Goal: Task Accomplishment & Management: Complete application form

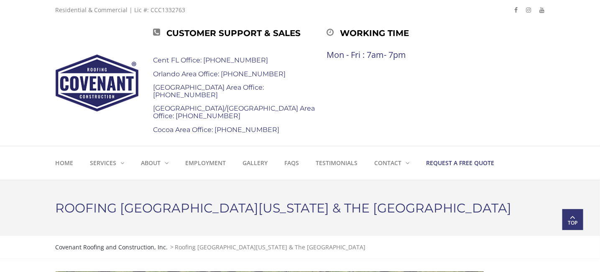
click at [451, 165] on strong "Request a Free Quote" at bounding box center [461, 163] width 68 height 8
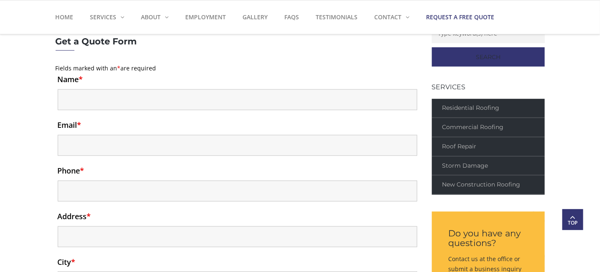
scroll to position [248, 0]
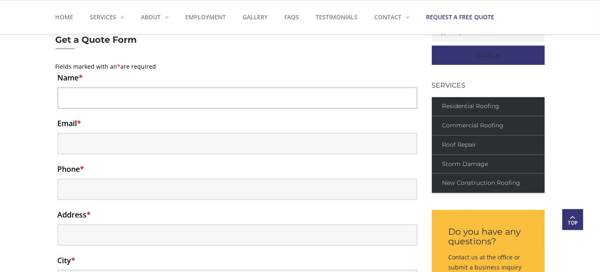
click at [107, 102] on input "Name *" at bounding box center [238, 97] width 360 height 21
type input "A"
type input "David Bellotti"
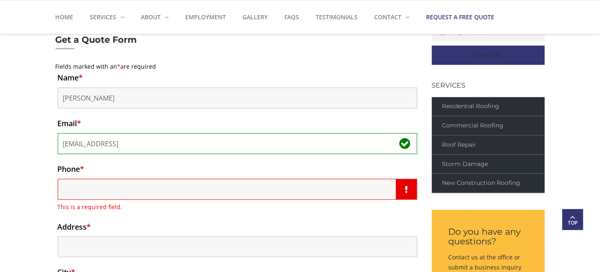
drag, startPoint x: 126, startPoint y: 141, endPoint x: 121, endPoint y: 142, distance: 4.7
click at [121, 142] on input "maxie00@hotmail.vom" at bounding box center [238, 143] width 360 height 21
type input "maxie00@hotmail.com"
click at [130, 188] on input "Phone *" at bounding box center [238, 189] width 360 height 21
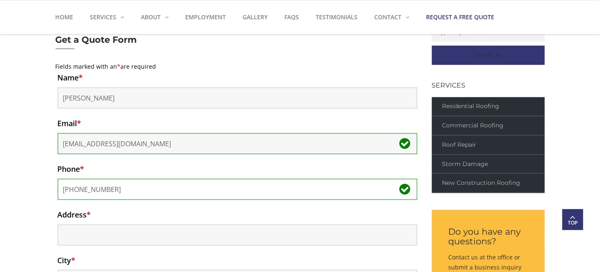
type input "904-557-0449"
type input "7919"
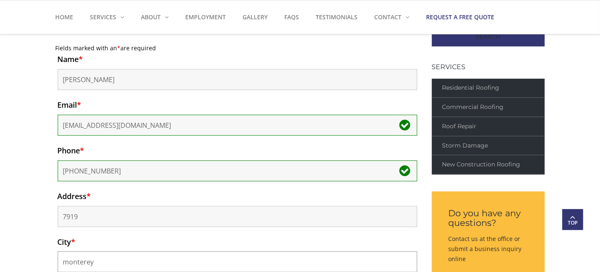
type input "monterey"
click at [114, 216] on input "7919" at bounding box center [238, 216] width 360 height 21
type input "7919 Monterey Bay Dr"
type input "Jacksonville"
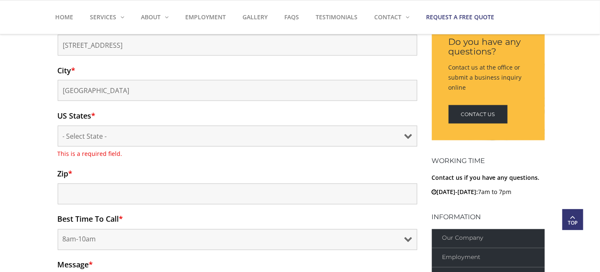
click at [119, 124] on div "US States * - Select State - Alabama Alaska Arizona Arkansas California Colorad…" at bounding box center [238, 128] width 360 height 35
click at [117, 141] on select "- Select State - Alabama Alaska Arizona Arkansas California Colorado Connecticu…" at bounding box center [238, 136] width 360 height 21
select select "FL"
click at [58, 126] on select "- Select State - Alabama Alaska Arizona Arkansas California Colorado Connecticu…" at bounding box center [238, 136] width 360 height 21
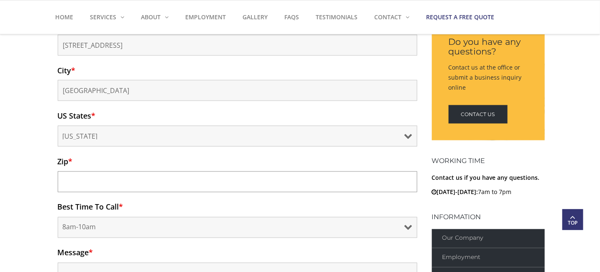
click at [153, 182] on input "Zip *" at bounding box center [238, 181] width 360 height 21
type input "32256"
drag, startPoint x: 600, startPoint y: 123, endPoint x: 601, endPoint y: 133, distance: 9.7
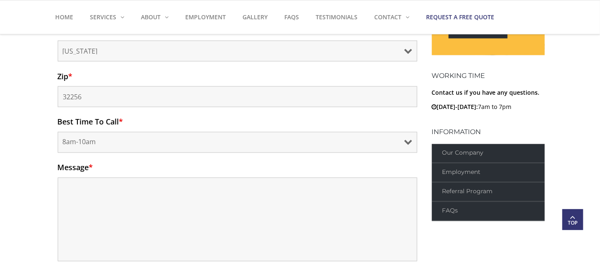
scroll to position [525, 0]
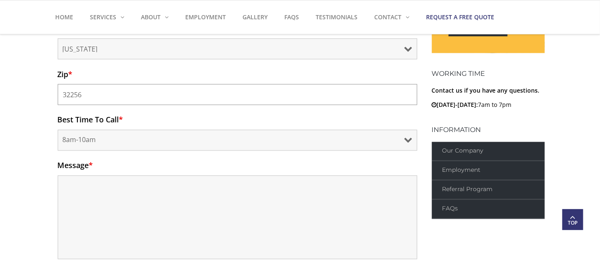
click at [155, 95] on input "32256" at bounding box center [238, 94] width 360 height 21
click at [112, 137] on select "8am-10am 10am-12pm 12pm-2pm 2pm-4pm" at bounding box center [238, 140] width 360 height 21
select select "12pm-2pm"
click at [58, 130] on select "8am-10am 10am-12pm 12pm-2pm 2pm-4pm" at bounding box center [238, 140] width 360 height 21
click at [109, 206] on textarea "Message *" at bounding box center [238, 217] width 360 height 84
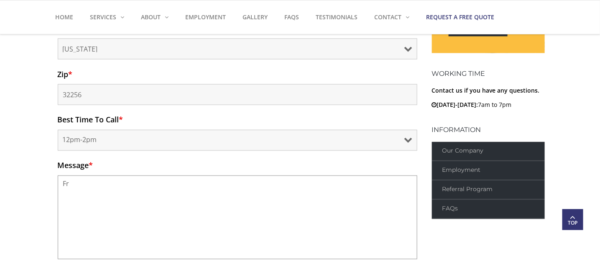
type textarea "F"
type textarea "R"
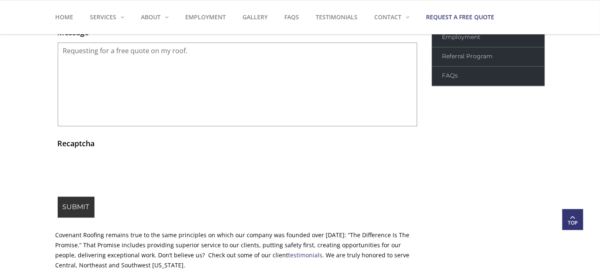
scroll to position [660, 0]
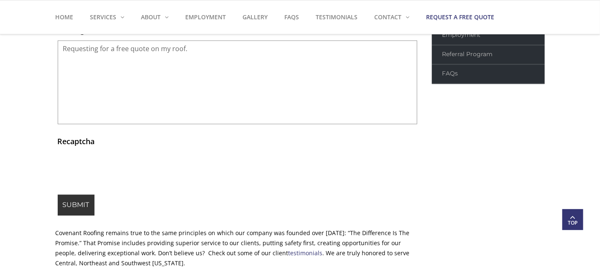
type textarea "Requesting for a free quote on my roof."
click at [91, 205] on input "Submit" at bounding box center [76, 204] width 37 height 21
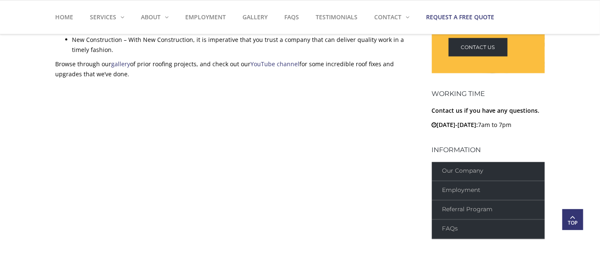
scroll to position [0, 0]
